Goal: Information Seeking & Learning: Learn about a topic

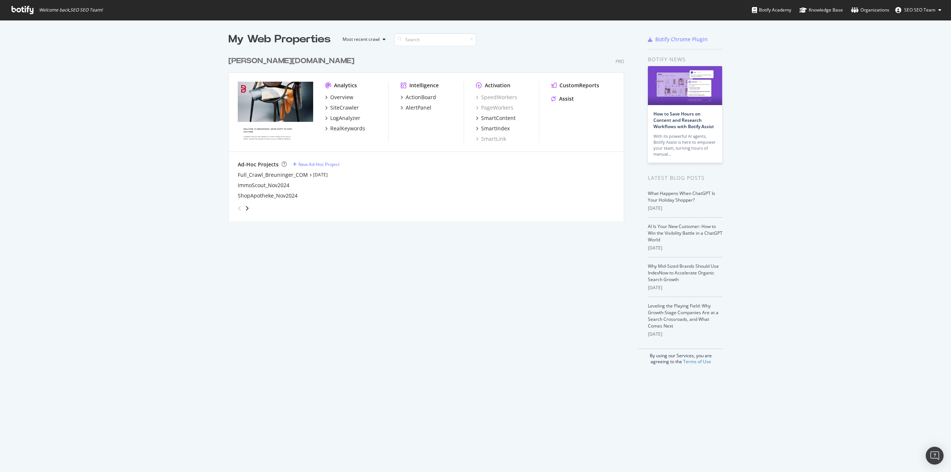
scroll to position [466, 940]
click at [338, 129] on div "RealKeywords" at bounding box center [347, 128] width 35 height 7
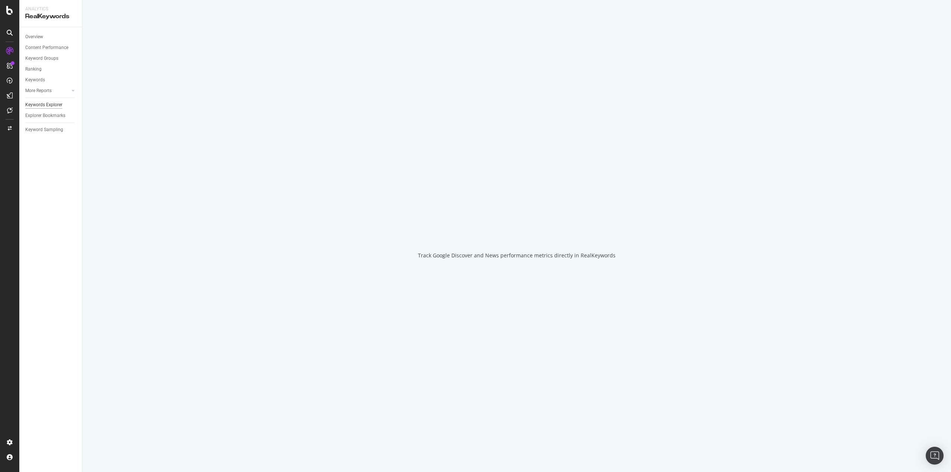
click at [46, 107] on div "Keywords Explorer" at bounding box center [43, 105] width 37 height 8
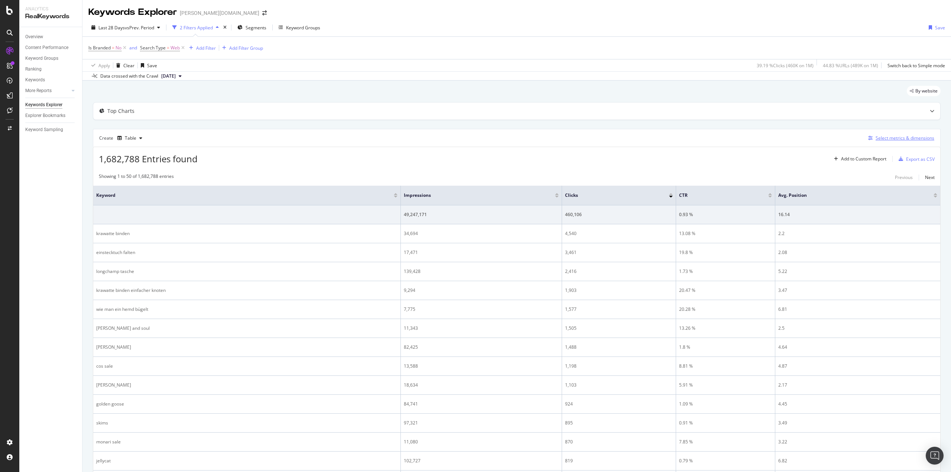
click at [889, 139] on div "Select metrics & dimensions" at bounding box center [904, 138] width 59 height 6
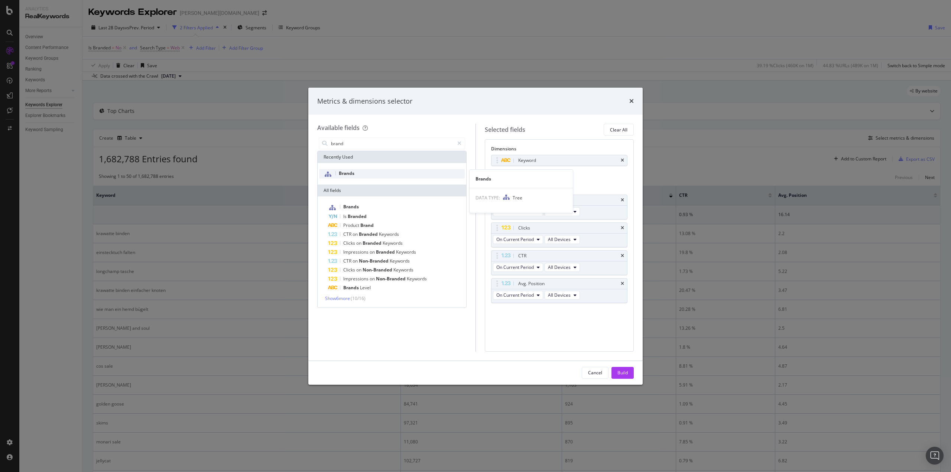
type input "brand"
click at [353, 172] on span "Brands" at bounding box center [347, 173] width 16 height 6
click at [623, 159] on icon "times" at bounding box center [622, 160] width 3 height 4
click at [624, 198] on icon "times" at bounding box center [622, 200] width 3 height 4
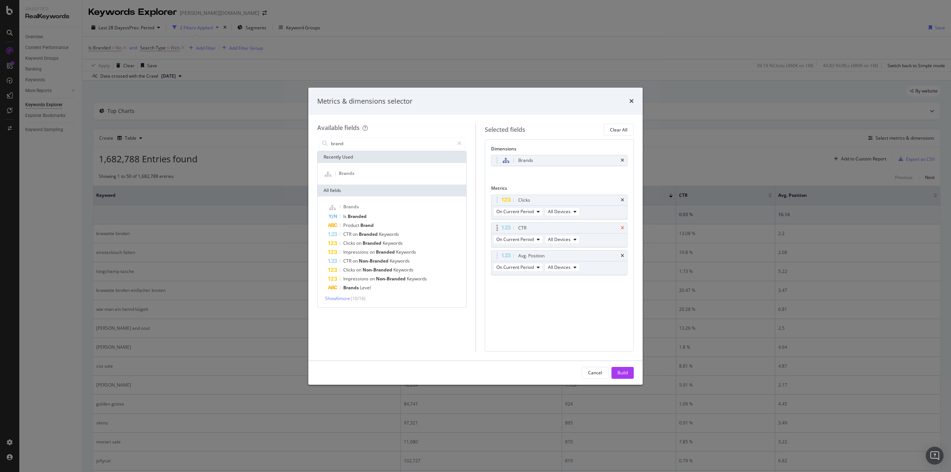
click at [624, 227] on icon "times" at bounding box center [622, 228] width 3 height 4
click at [623, 227] on icon "times" at bounding box center [622, 228] width 3 height 4
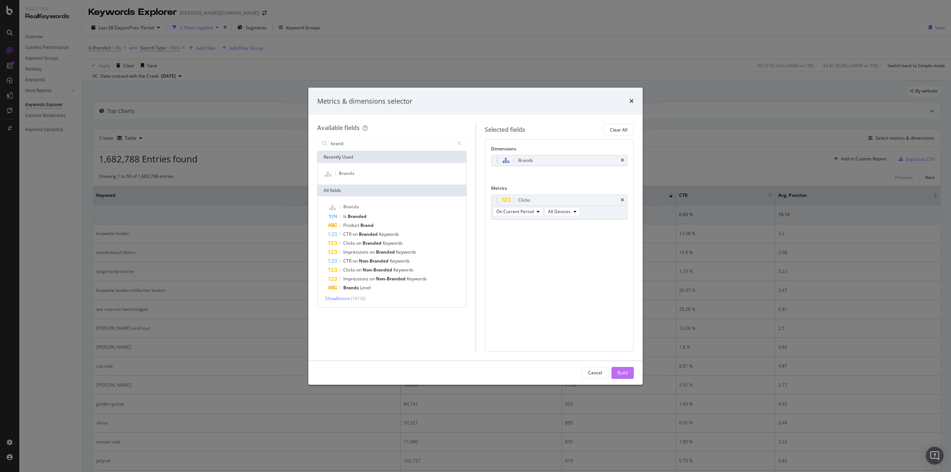
click at [619, 372] on div "Build" at bounding box center [622, 373] width 10 height 6
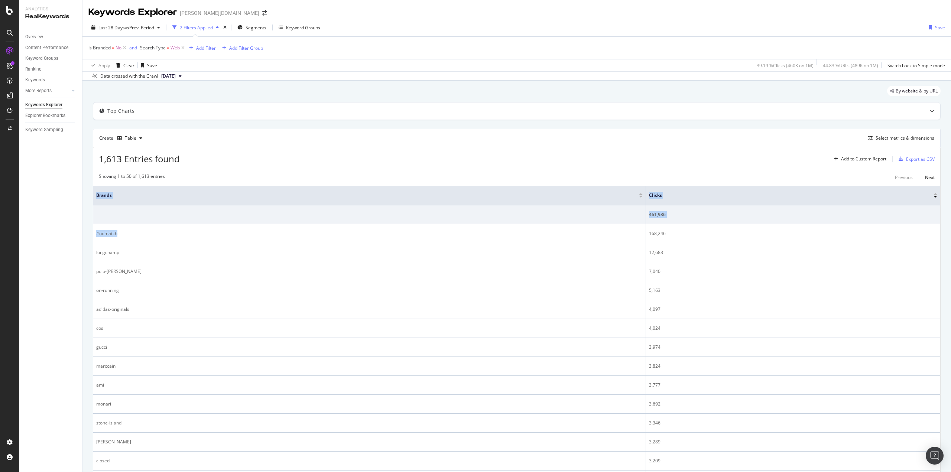
drag, startPoint x: 118, startPoint y: 234, endPoint x: 91, endPoint y: 237, distance: 26.5
click at [150, 25] on span "vs Prev. Period" at bounding box center [139, 28] width 29 height 6
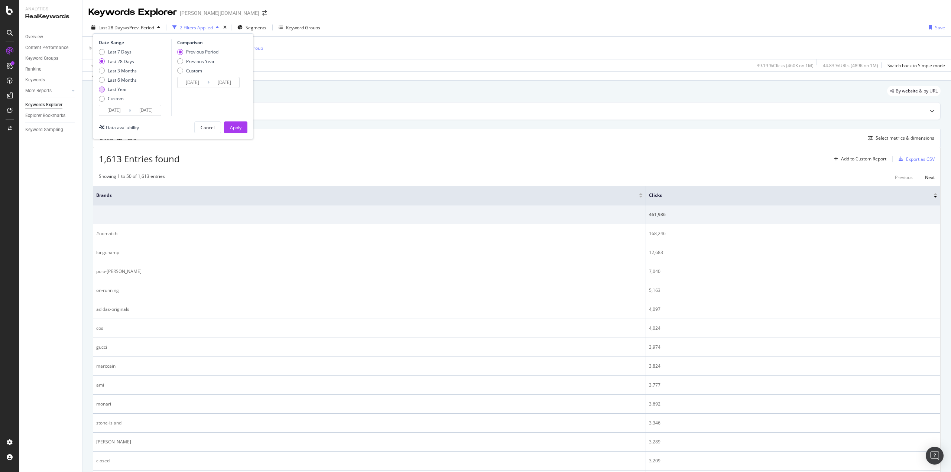
click at [111, 88] on div "Last Year" at bounding box center [117, 89] width 19 height 6
type input "[DATE]"
click at [235, 128] on div "Apply" at bounding box center [236, 127] width 12 height 6
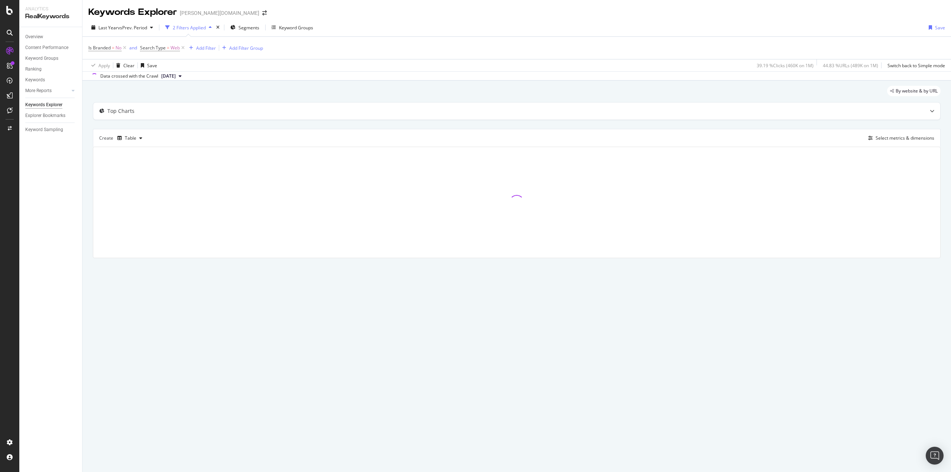
click at [87, 154] on div "By website & by URL Top Charts Create Table Select metrics & dimensions" at bounding box center [516, 183] width 868 height 204
click at [87, 150] on div "By website & by URL Top Charts Create Table Select metrics & dimensions" at bounding box center [516, 183] width 868 height 204
